Goal: Navigation & Orientation: Find specific page/section

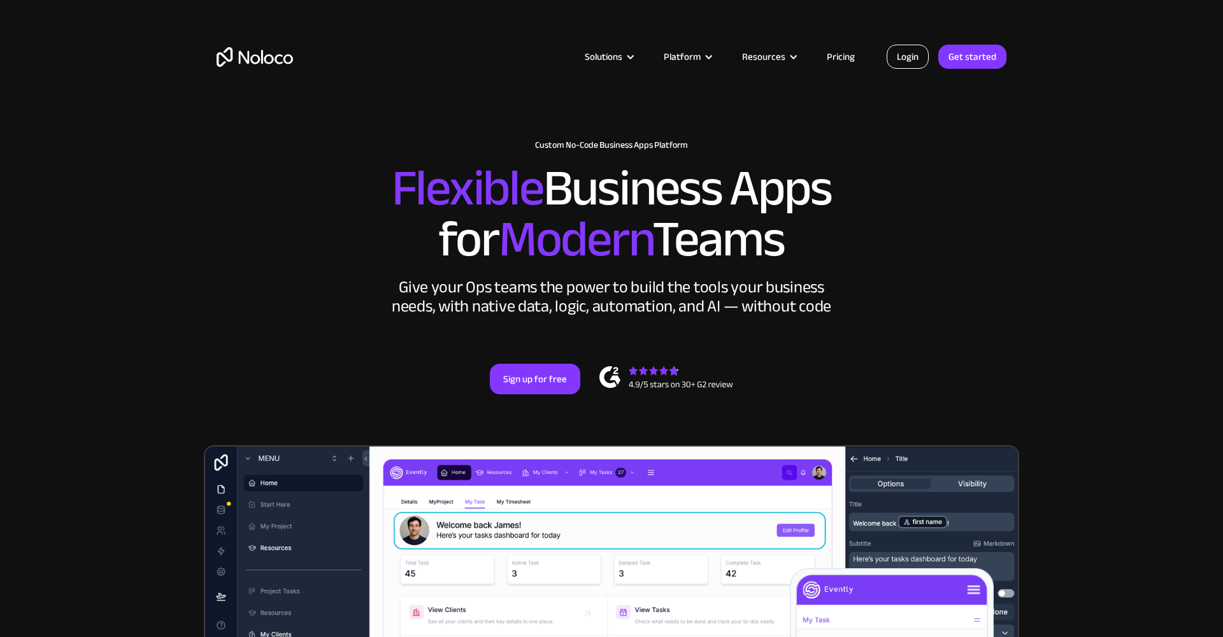
click at [914, 57] on link "Login" at bounding box center [908, 57] width 42 height 24
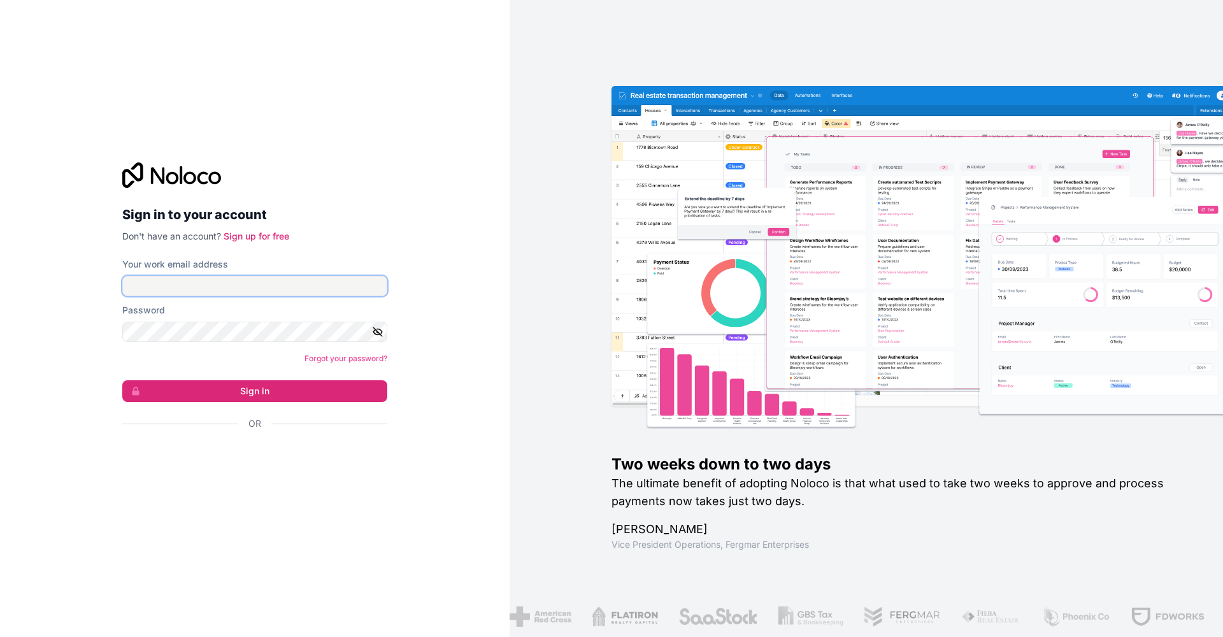
type input "itztradernik@gmail.com"
click at [255, 391] on button "Sign in" at bounding box center [254, 391] width 265 height 22
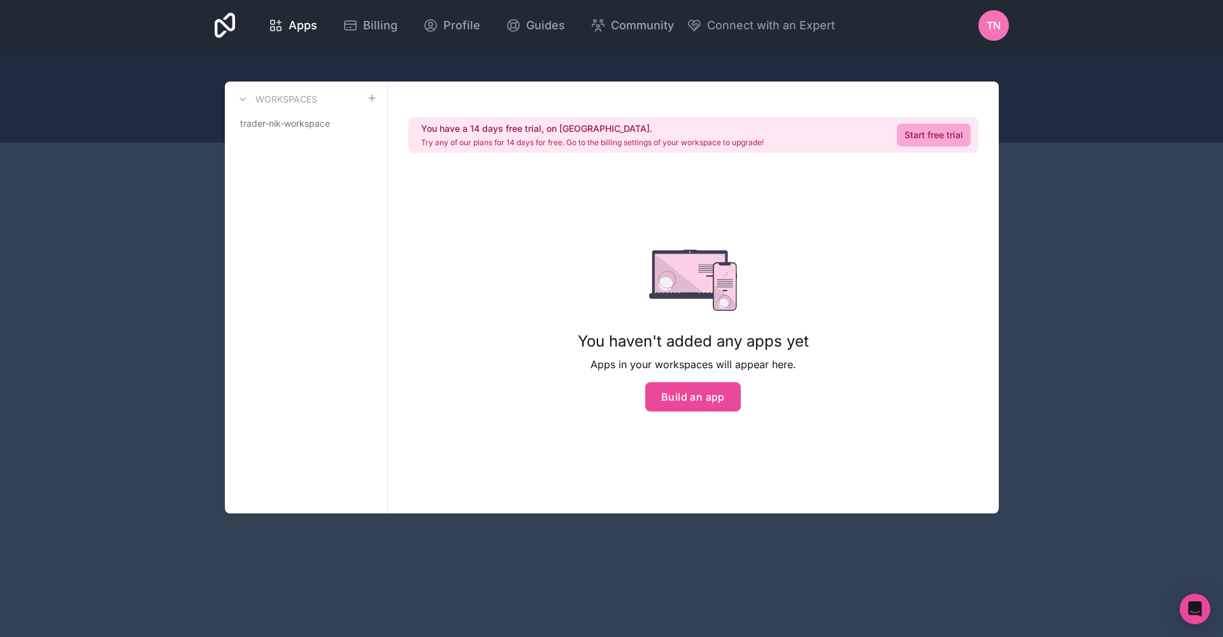
click at [1090, 329] on div "Apps Billing Profile Guides Community Connect with an Expert TN Billing Profile…" at bounding box center [611, 318] width 1223 height 637
click at [317, 125] on span "trader-nik-workspace" at bounding box center [285, 123] width 90 height 13
click at [295, 122] on span "trader-nik-workspace" at bounding box center [285, 123] width 90 height 13
click at [245, 98] on icon at bounding box center [242, 99] width 5 height 3
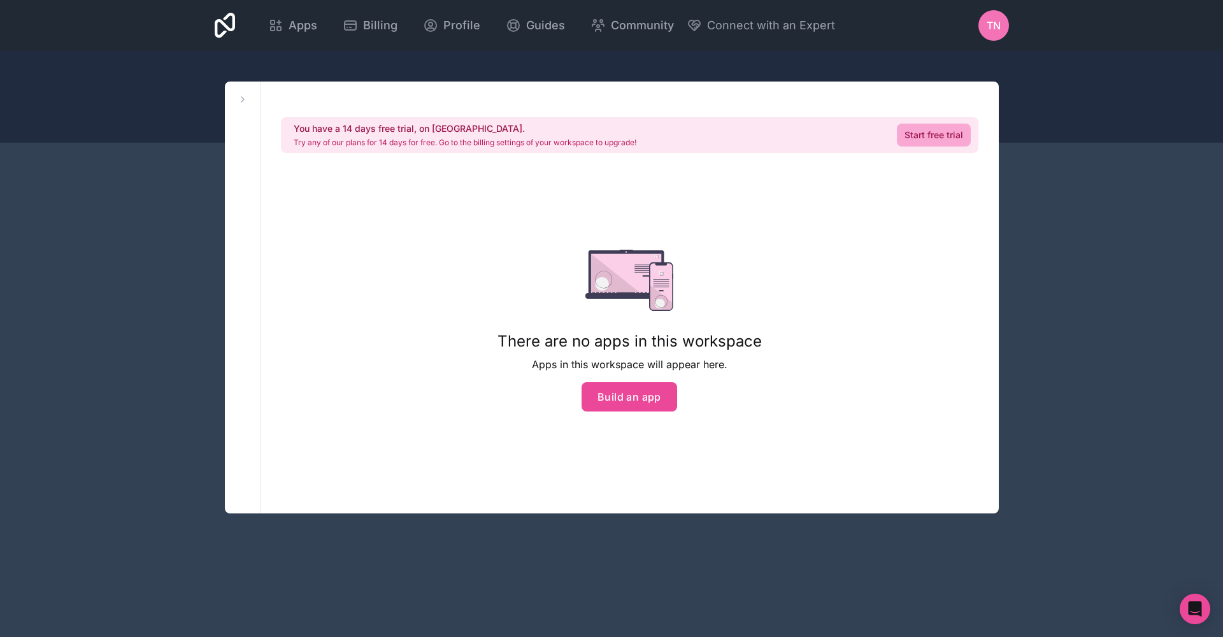
click at [162, 283] on div "Apps Billing Profile Guides Community Connect with an Expert TN Billing Profile…" at bounding box center [611, 318] width 1223 height 637
drag, startPoint x: 150, startPoint y: 285, endPoint x: 184, endPoint y: 241, distance: 55.9
click at [150, 285] on div "Apps Billing Profile Guides Community Connect with an Expert TN Billing Profile…" at bounding box center [611, 318] width 1223 height 637
click at [792, 6] on div "Apps Billing Profile Guides Community Connect with an Expert TN Billing Profile…" at bounding box center [611, 25] width 815 height 51
click at [950, 134] on link "Start free trial" at bounding box center [934, 135] width 74 height 23
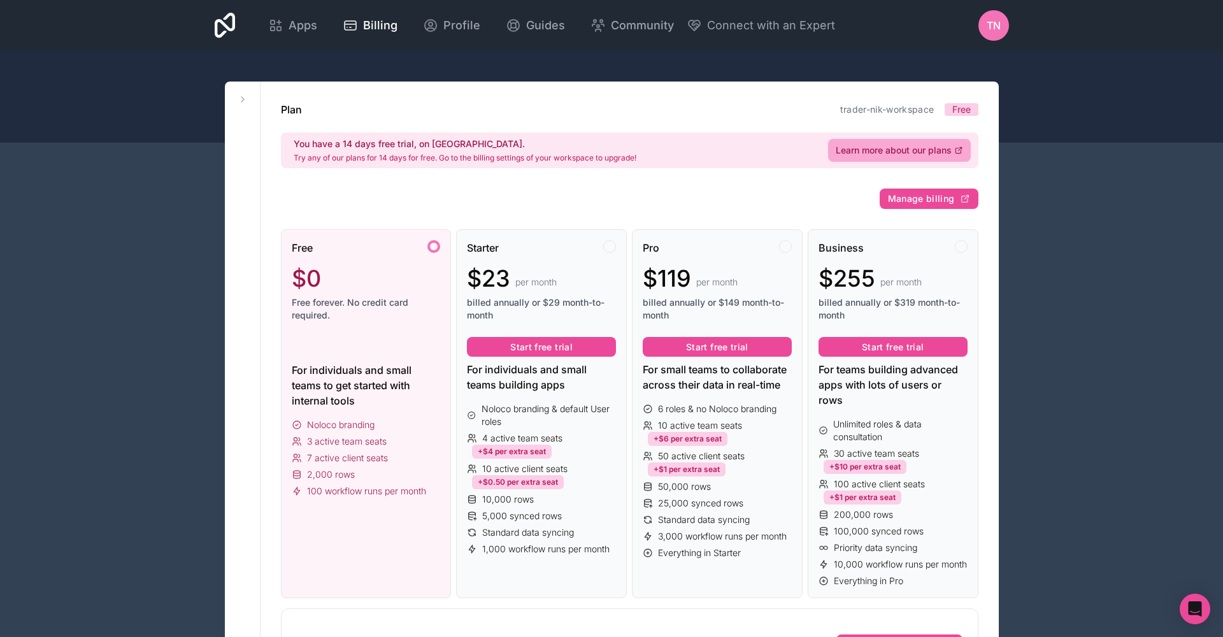
drag, startPoint x: 187, startPoint y: 225, endPoint x: 254, endPoint y: 131, distance: 115.5
click at [241, 97] on icon at bounding box center [243, 99] width 10 height 10
click at [243, 103] on icon at bounding box center [243, 99] width 10 height 10
click at [964, 108] on span "Free" at bounding box center [961, 109] width 18 height 13
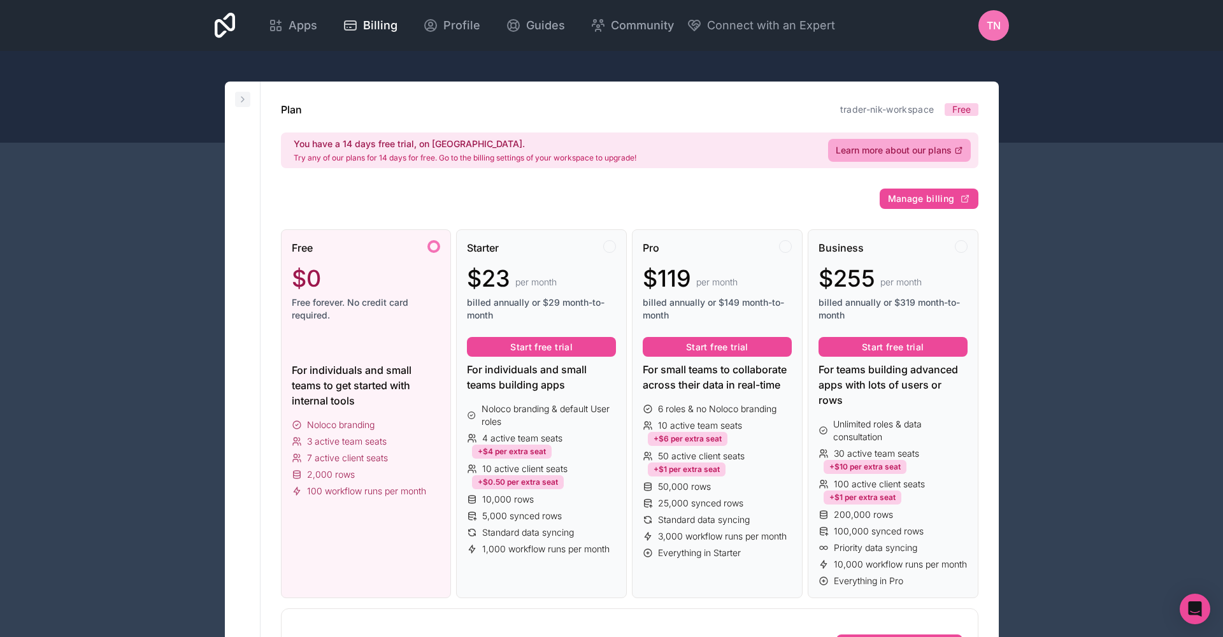
click at [242, 101] on icon at bounding box center [242, 99] width 3 height 5
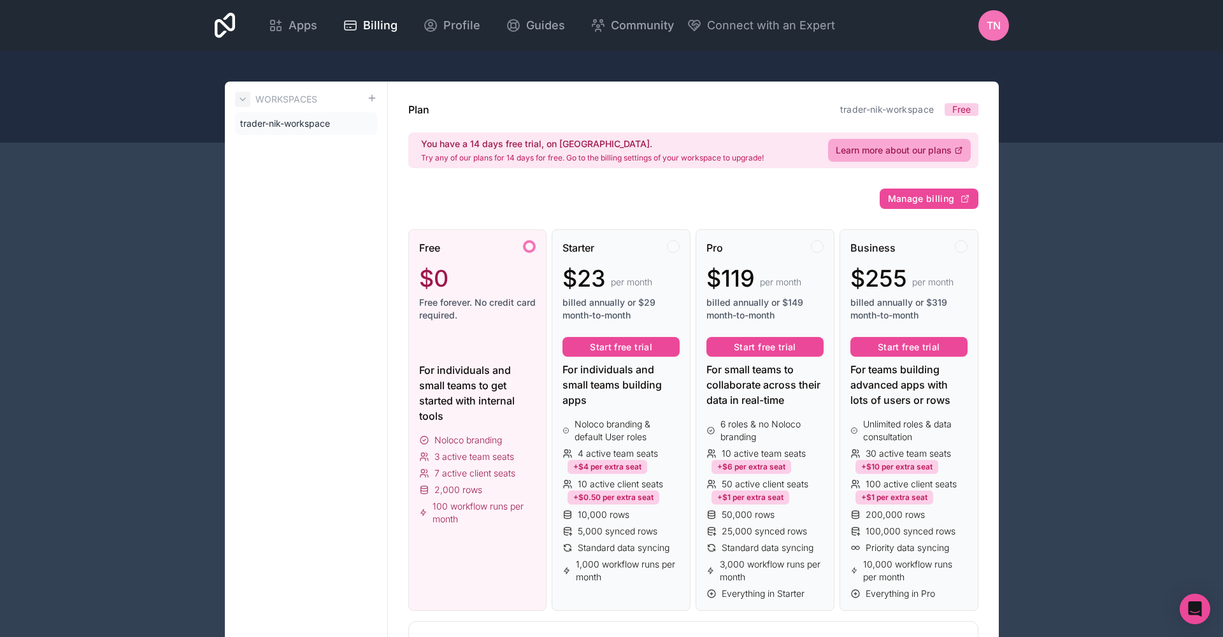
click at [236, 100] on button at bounding box center [242, 99] width 15 height 15
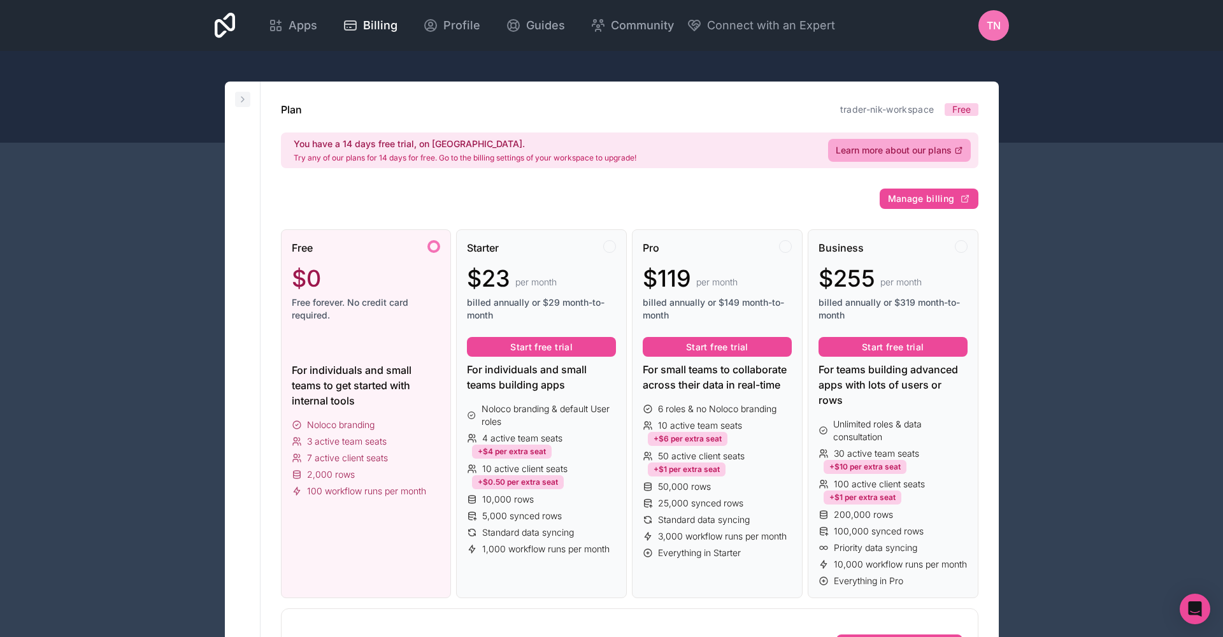
click at [236, 100] on button at bounding box center [242, 99] width 15 height 15
click at [431, 250] on div at bounding box center [433, 246] width 13 height 13
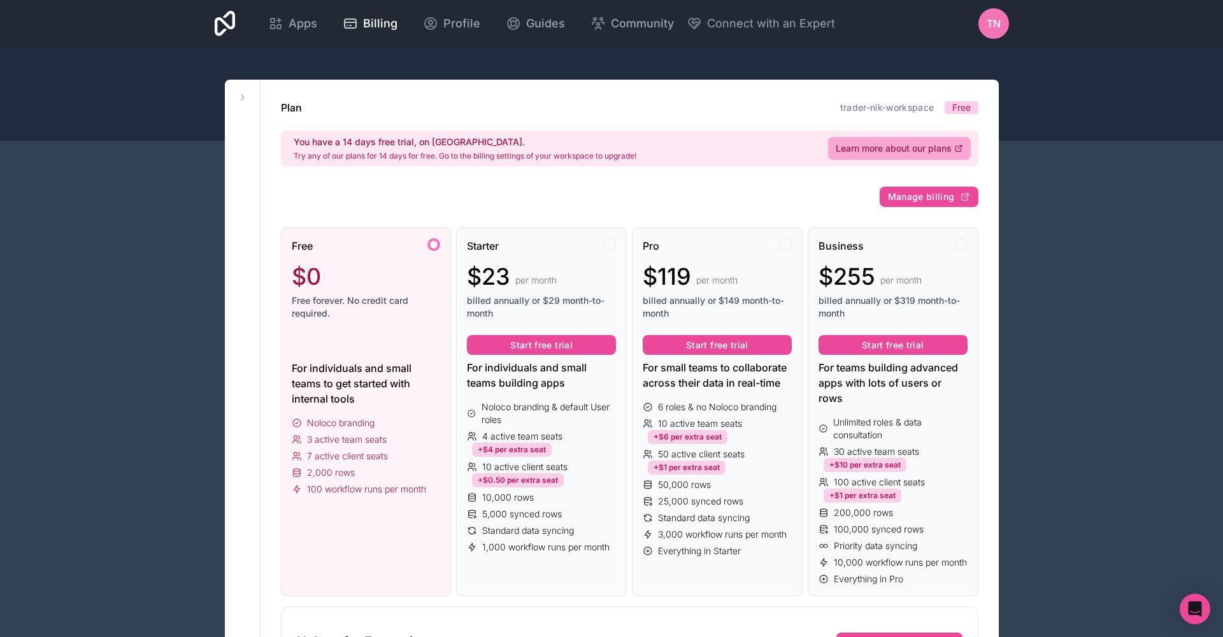
scroll to position [3, 0]
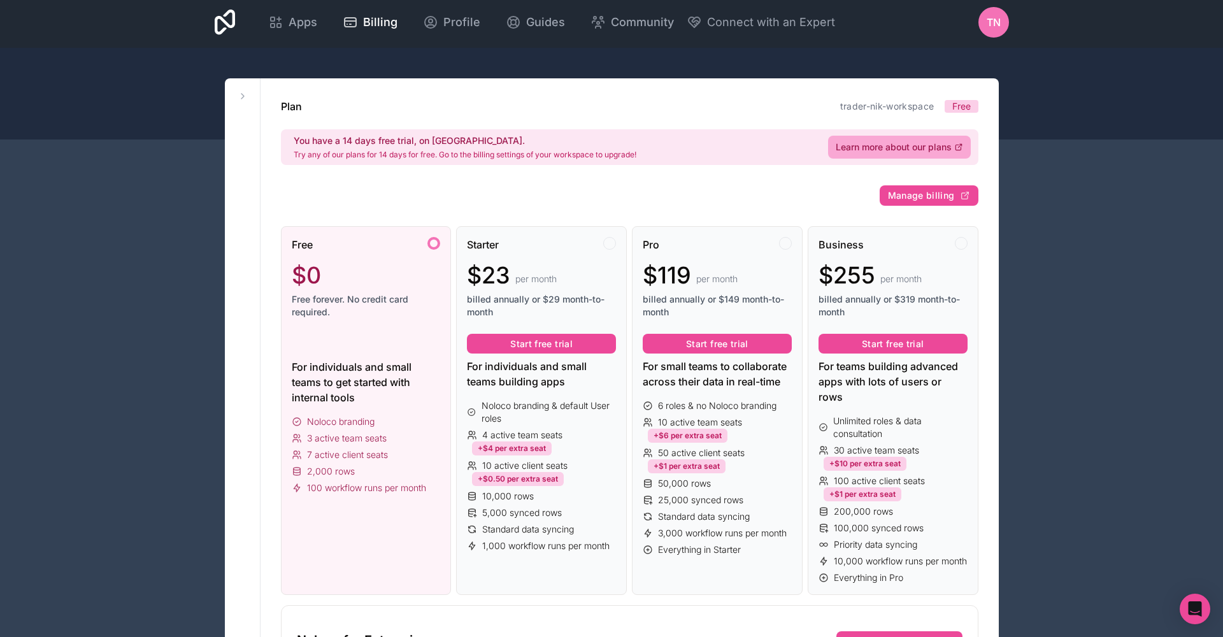
click at [968, 102] on span "Free" at bounding box center [961, 106] width 18 height 13
drag, startPoint x: 980, startPoint y: 52, endPoint x: 981, endPoint y: 45, distance: 7.7
click at [981, 48] on div at bounding box center [611, 94] width 1223 height 92
click at [988, 30] on div "TN" at bounding box center [993, 22] width 31 height 31
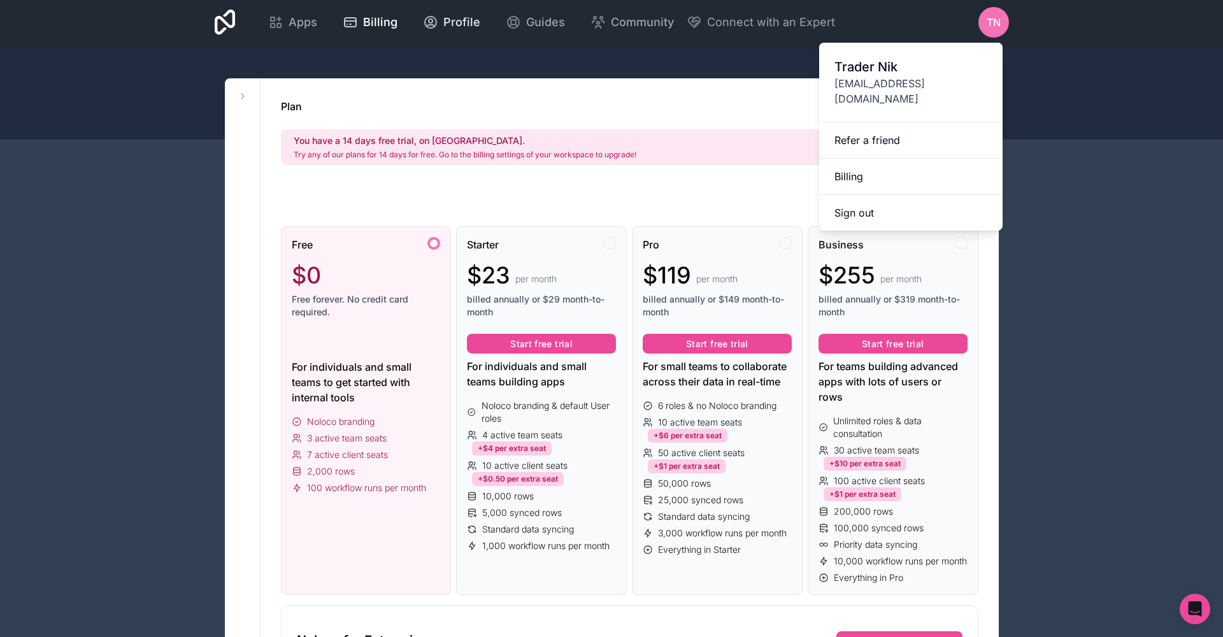
click at [480, 25] on span "Profile" at bounding box center [461, 22] width 37 height 18
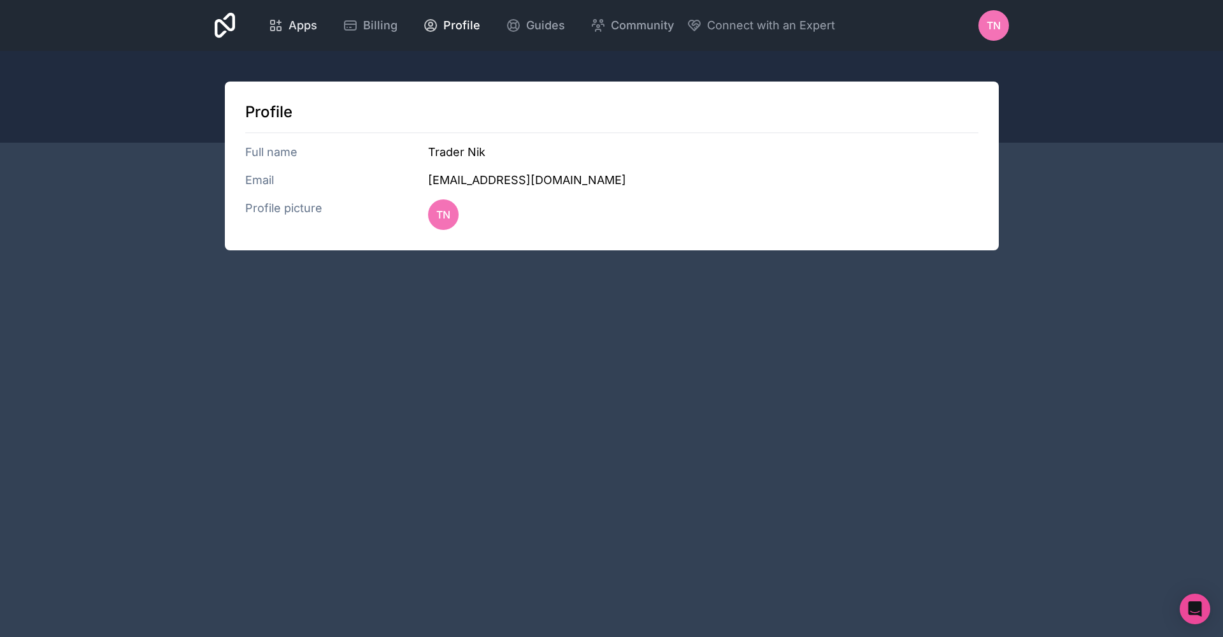
click at [317, 19] on span "Apps" at bounding box center [303, 26] width 29 height 18
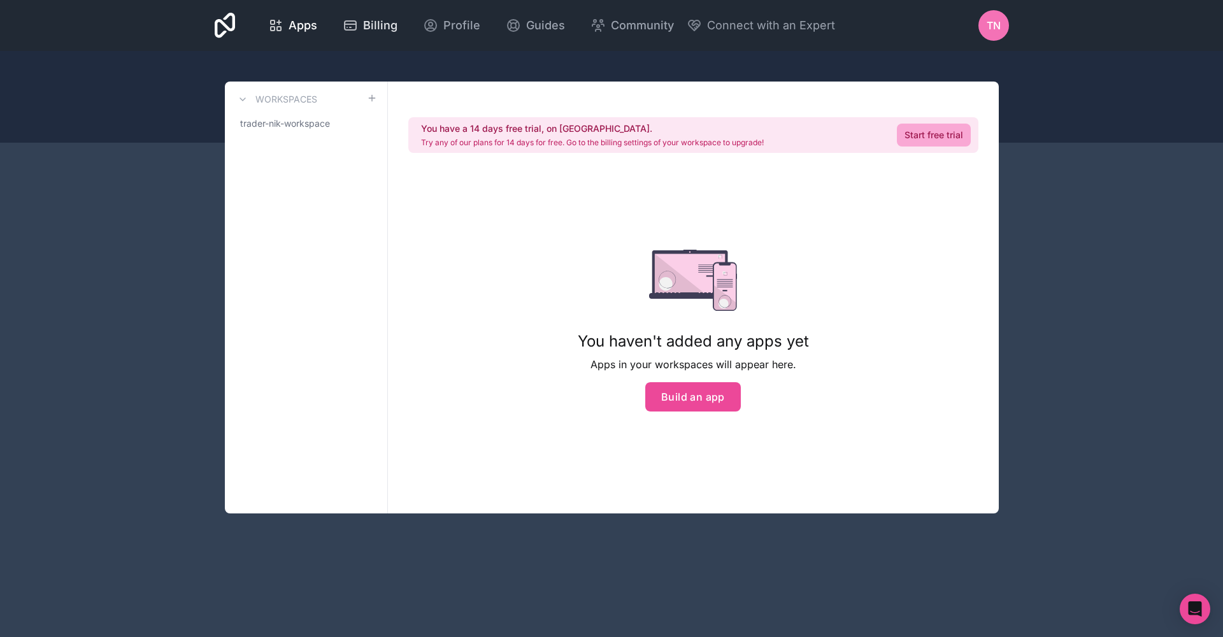
click at [398, 24] on span "Billing" at bounding box center [380, 26] width 34 height 18
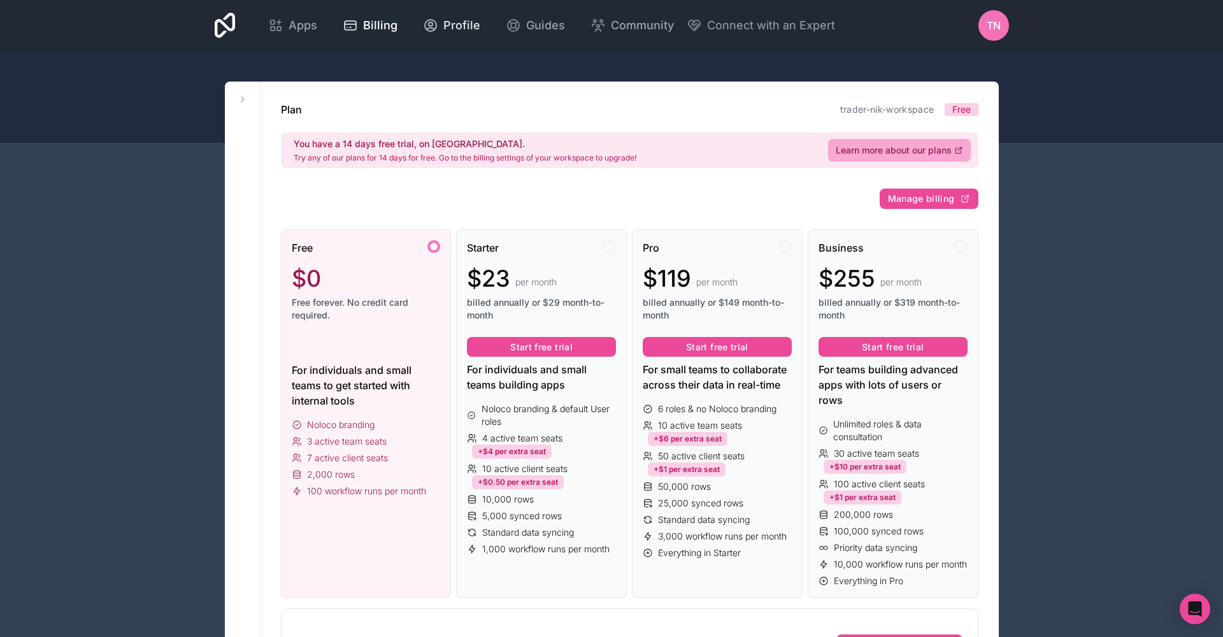
click at [480, 23] on span "Profile" at bounding box center [461, 26] width 37 height 18
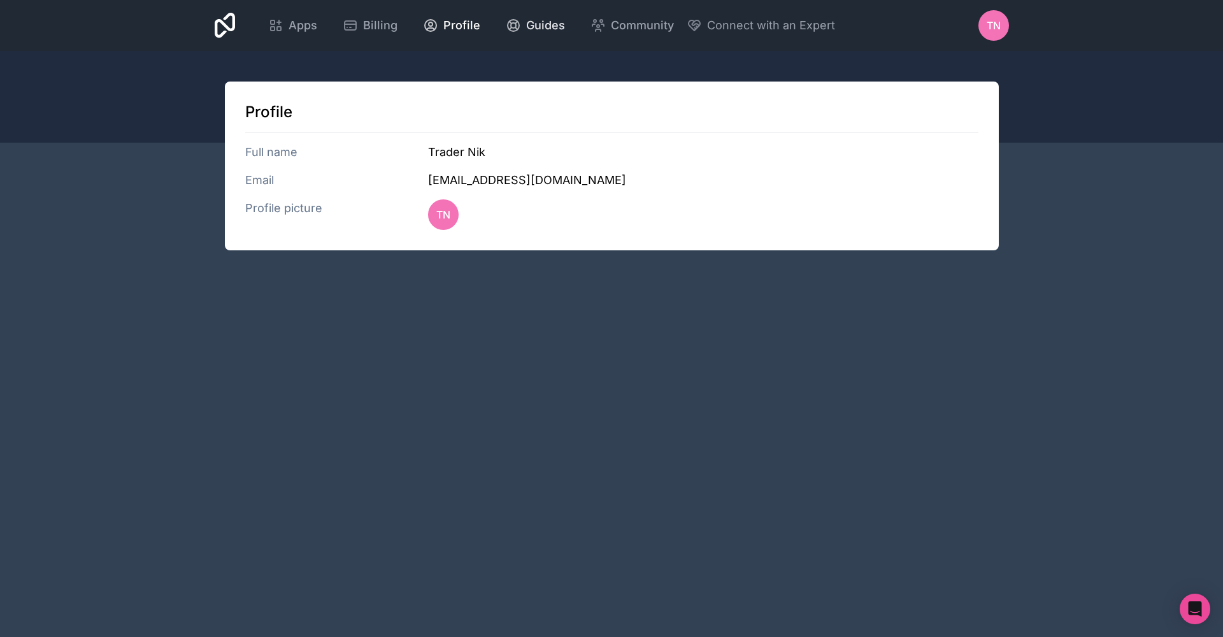
click at [565, 27] on span "Guides" at bounding box center [545, 26] width 39 height 18
click at [674, 22] on span "Community" at bounding box center [642, 26] width 63 height 18
click at [317, 31] on span "Apps" at bounding box center [303, 26] width 29 height 18
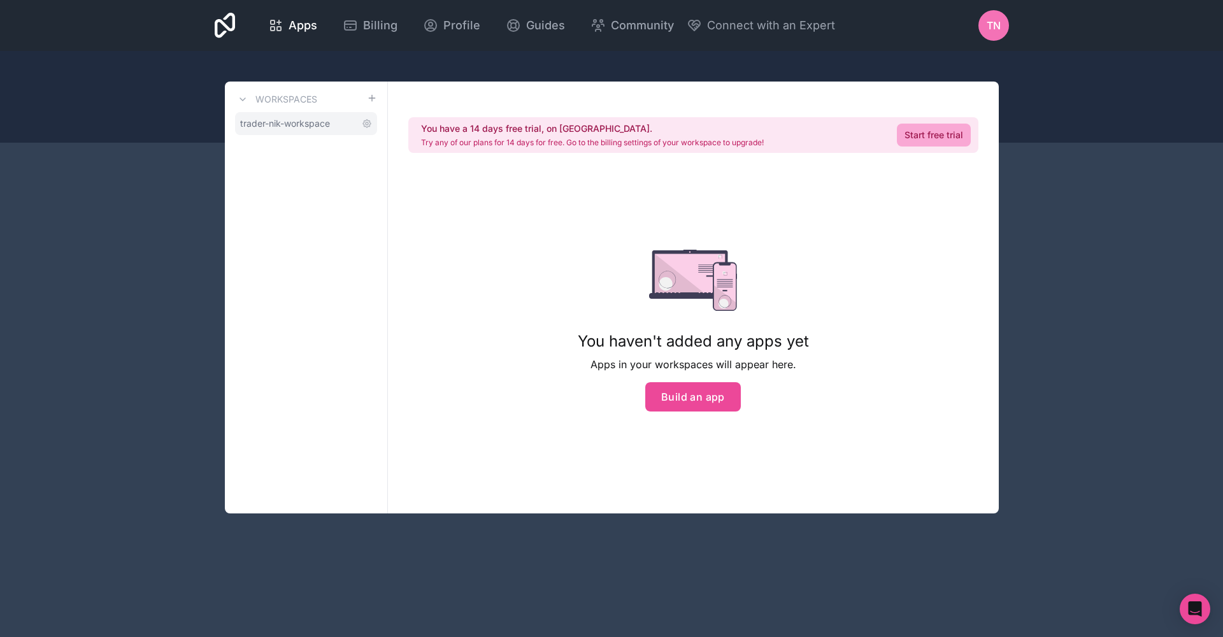
click at [275, 117] on link "trader-nik-workspace" at bounding box center [306, 123] width 142 height 23
click at [236, 31] on icon at bounding box center [225, 25] width 21 height 25
click at [480, 25] on span "Profile" at bounding box center [461, 26] width 37 height 18
